Goal: Navigation & Orientation: Find specific page/section

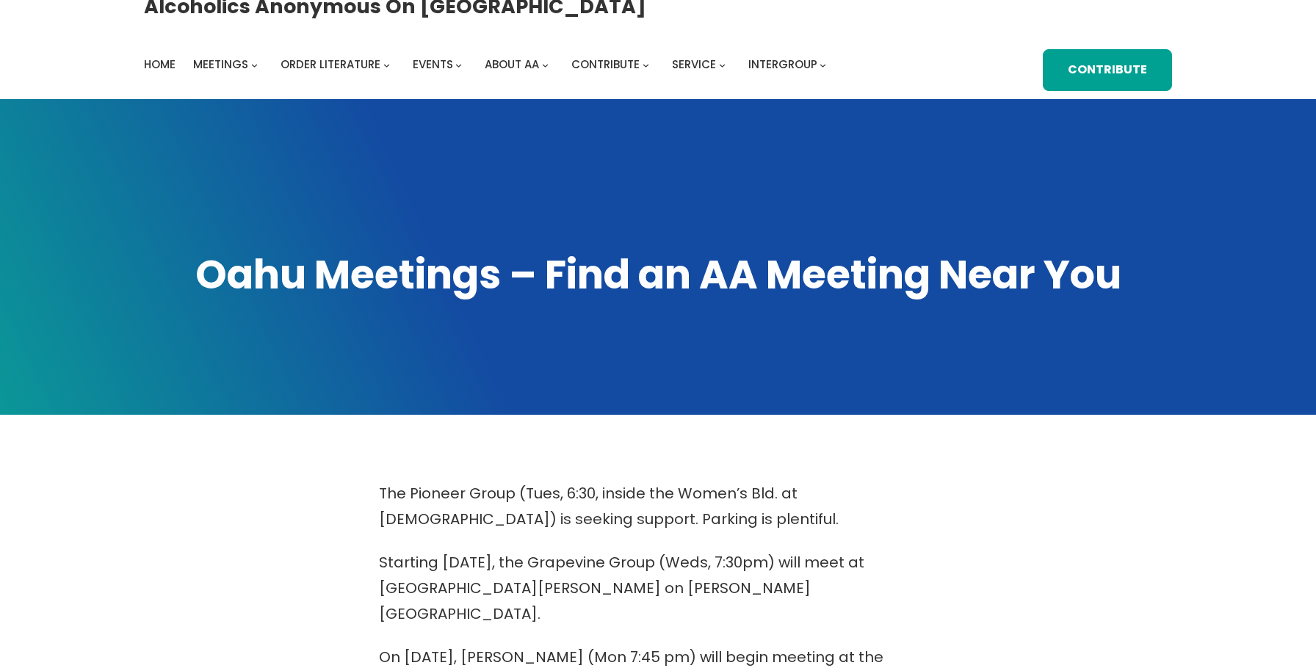
scroll to position [17, 0]
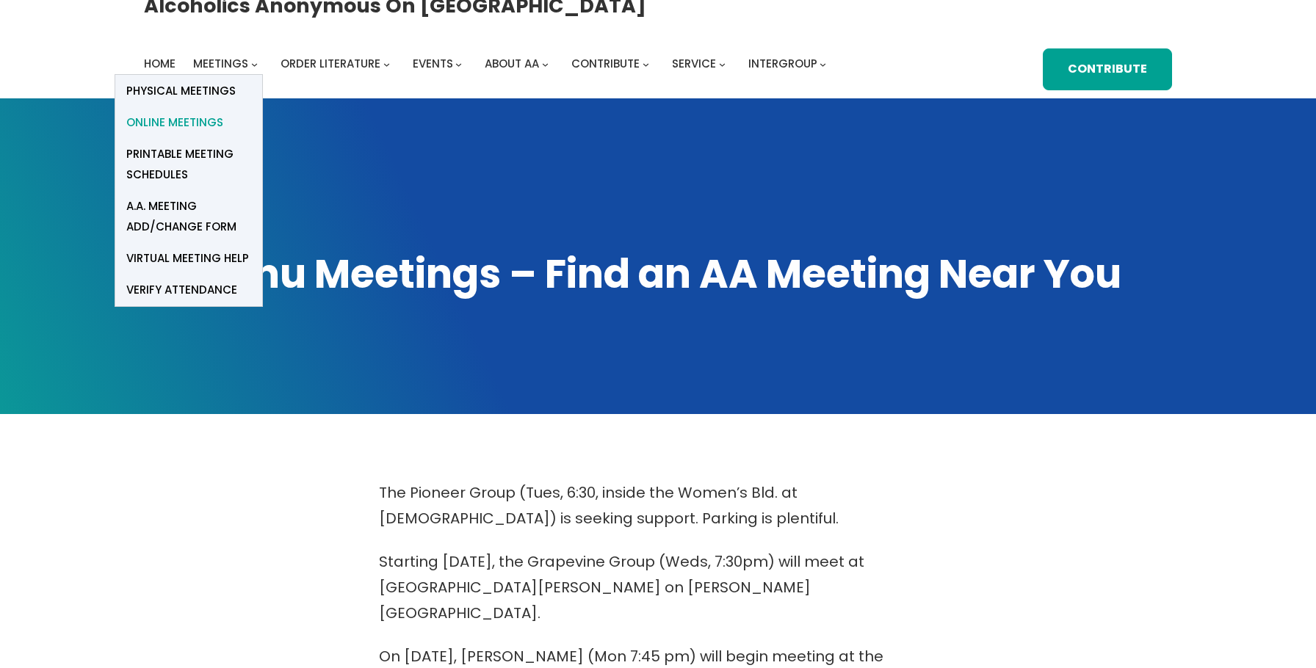
click at [178, 117] on span "Online Meetings" at bounding box center [174, 122] width 97 height 21
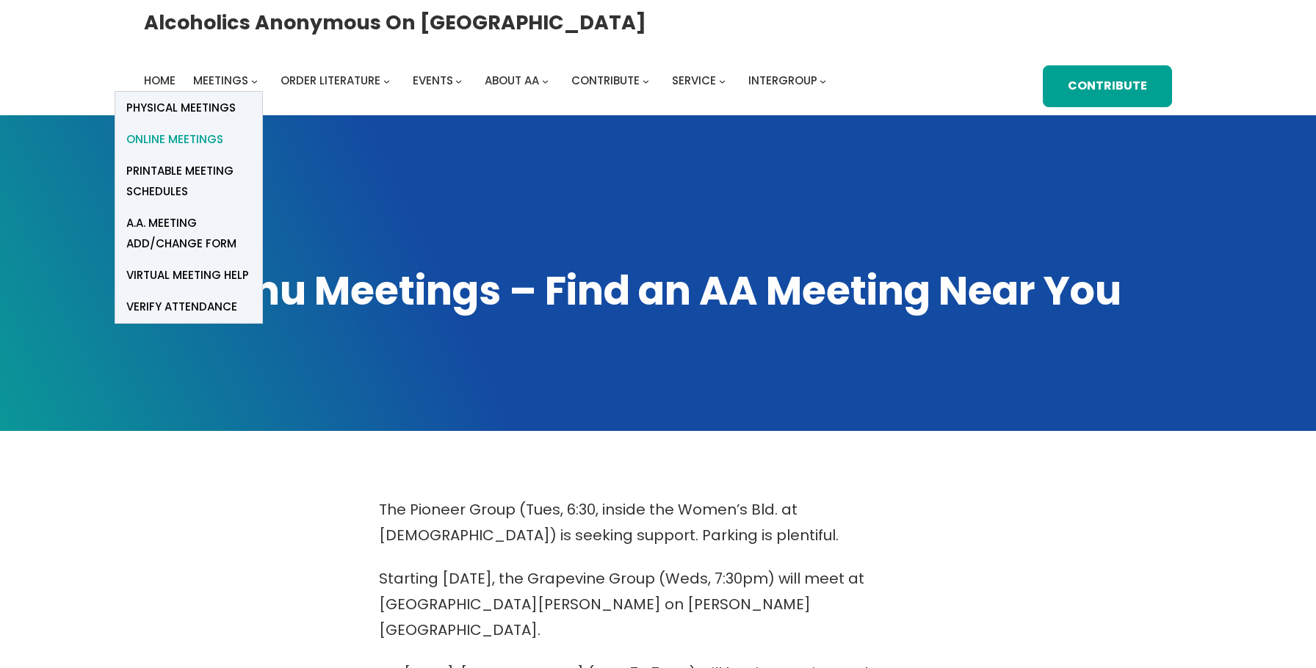
click at [210, 137] on span "Online Meetings" at bounding box center [174, 139] width 97 height 21
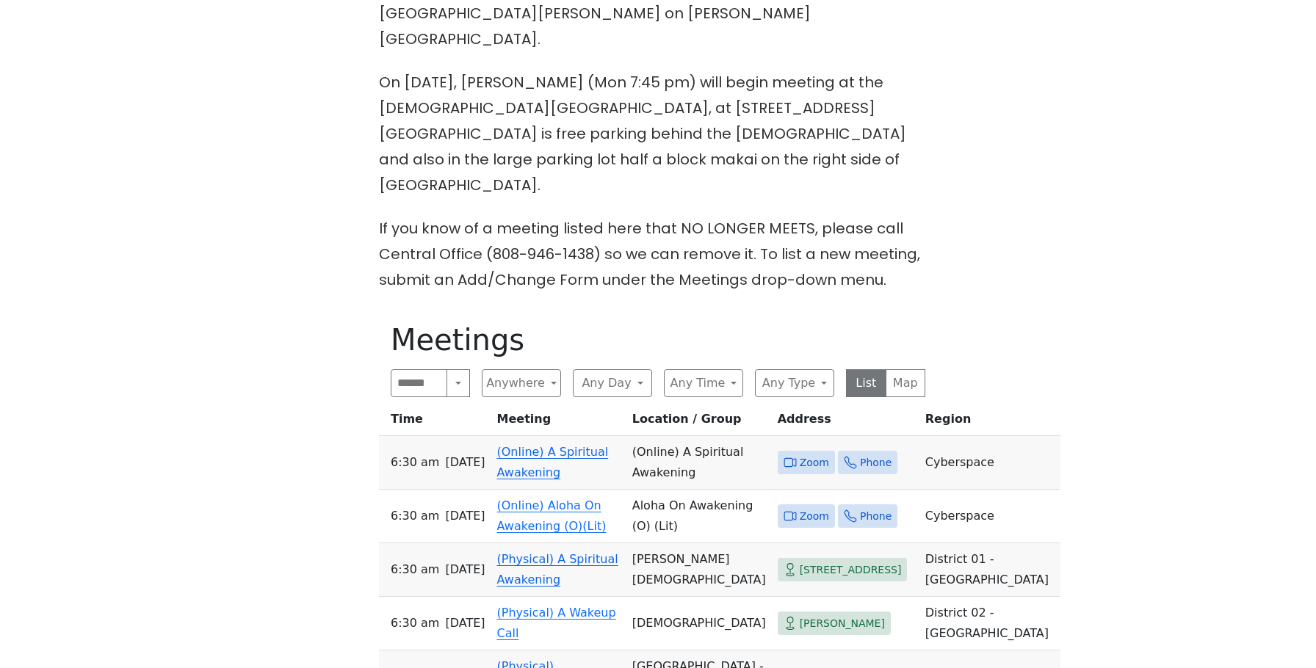
click at [527, 445] on link "(Online) A Spiritual Awakening" at bounding box center [553, 462] width 112 height 35
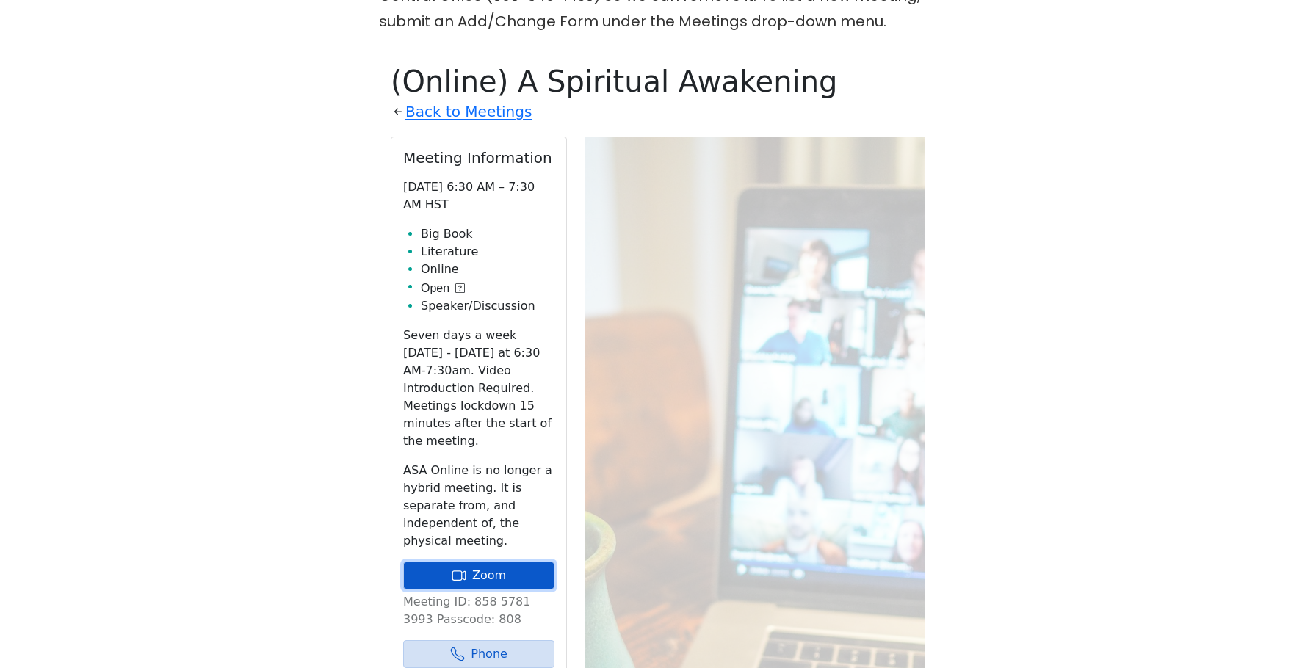
click at [456, 568] on icon at bounding box center [459, 575] width 15 height 15
